Goal: Information Seeking & Learning: Find specific page/section

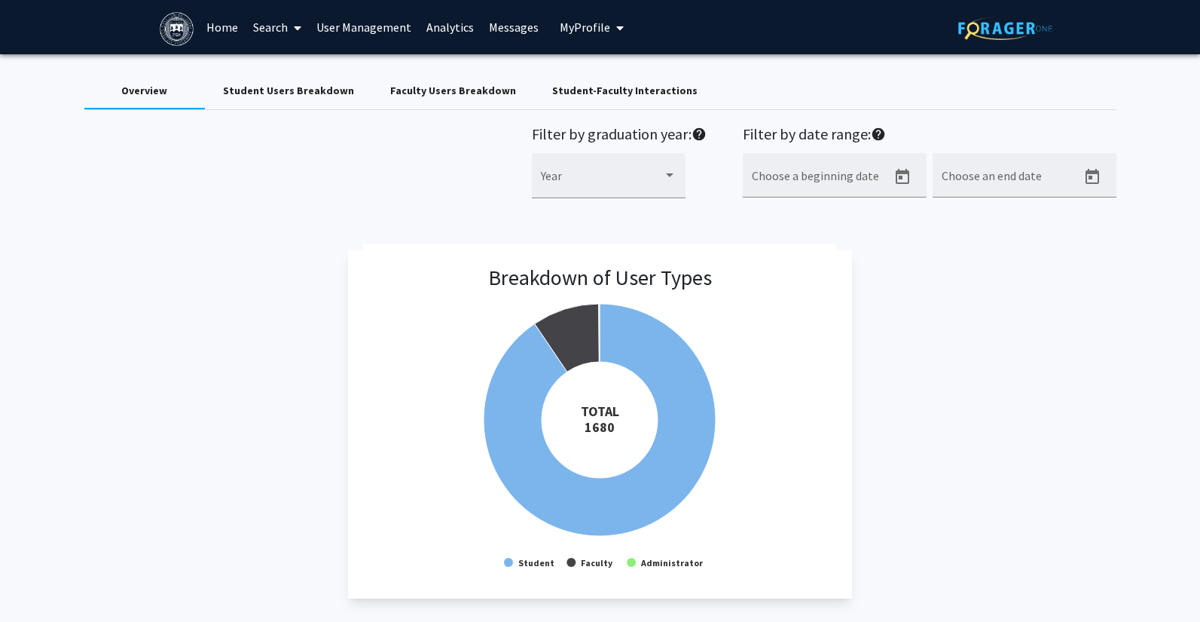
click at [246, 31] on link "Search" at bounding box center [277, 27] width 63 height 53
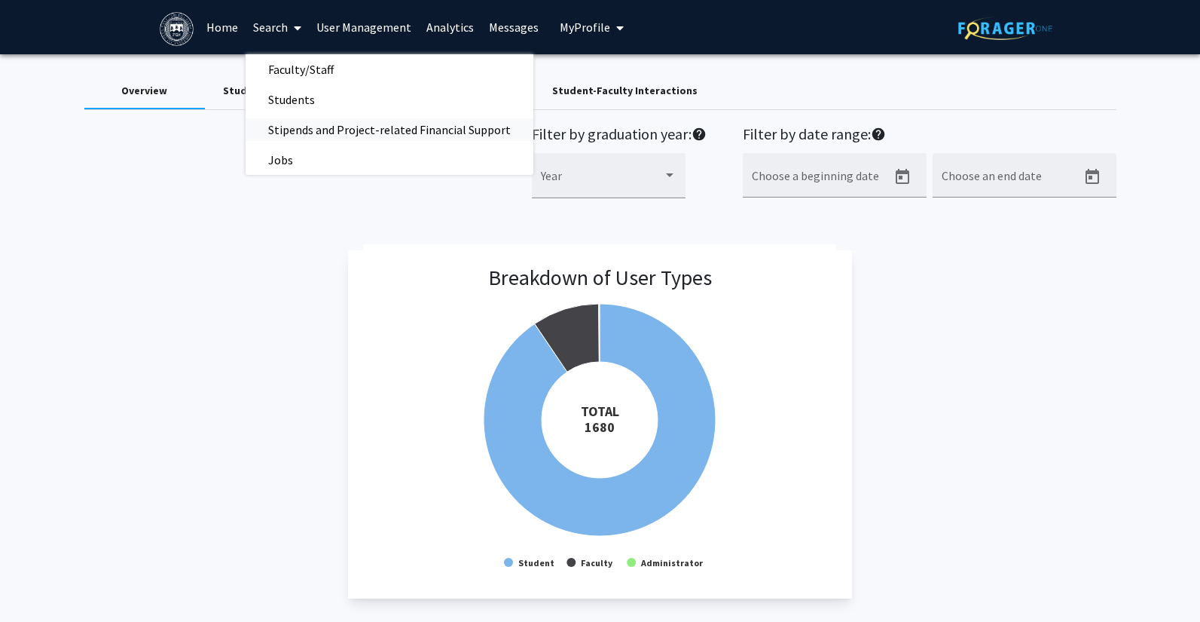
click at [261, 126] on span "Stipends and Project-related Financial Support" at bounding box center [390, 130] width 288 height 30
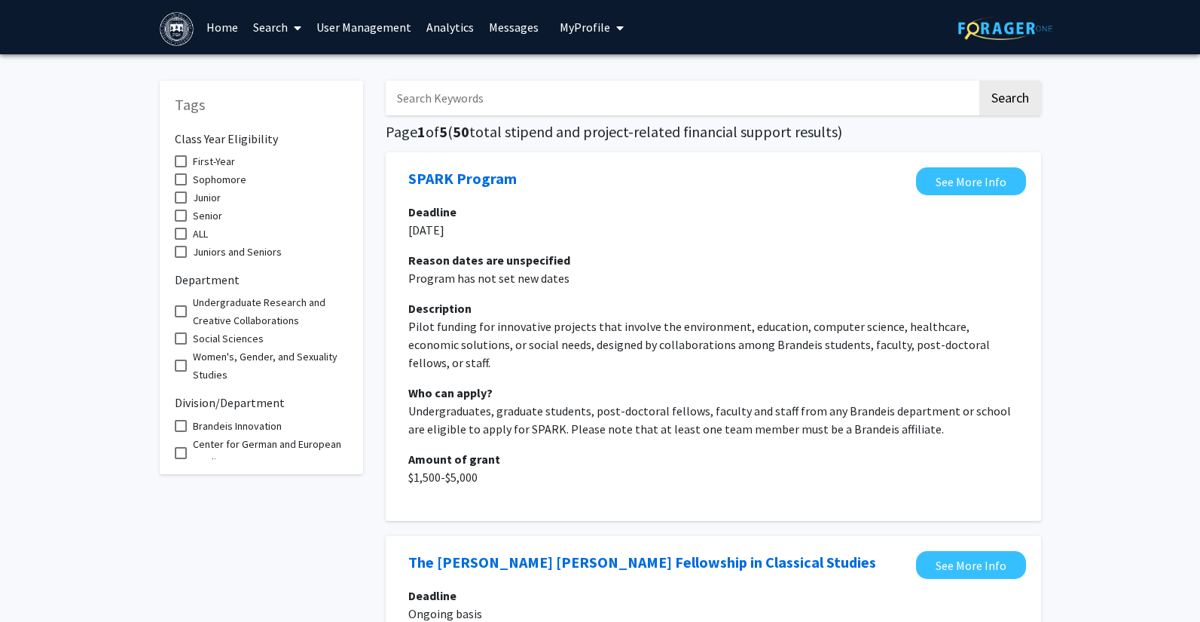
click at [421, 100] on input "Search Keywords" at bounding box center [681, 98] width 591 height 35
type input "Provost"
click at [979, 81] on button "Search" at bounding box center [1010, 98] width 62 height 35
